Goal: Task Accomplishment & Management: Use online tool/utility

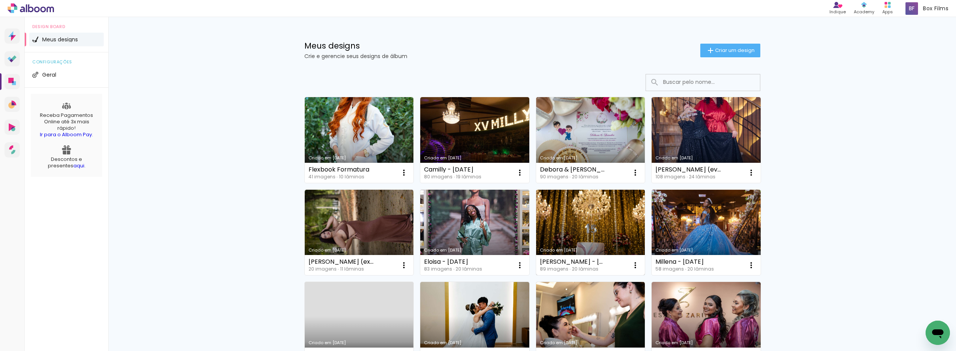
click at [597, 214] on link "Criado em [DATE]" at bounding box center [590, 233] width 109 height 86
click at [549, 218] on link "Criado em [DATE]" at bounding box center [590, 233] width 109 height 86
